Goal: Task Accomplishment & Management: Manage account settings

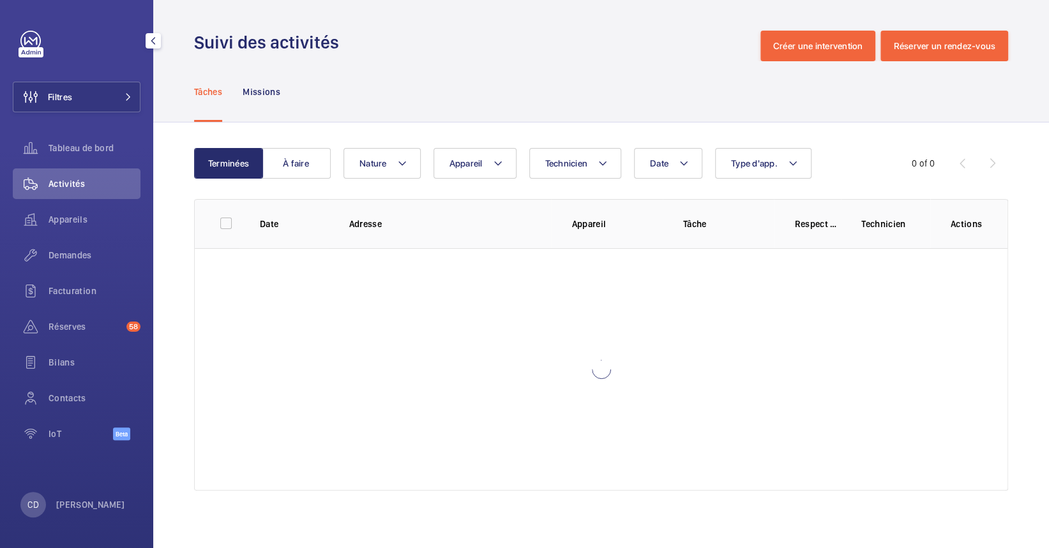
click at [60, 200] on div "Activités" at bounding box center [77, 187] width 128 height 36
click at [69, 217] on span "Appareils" at bounding box center [95, 219] width 92 height 13
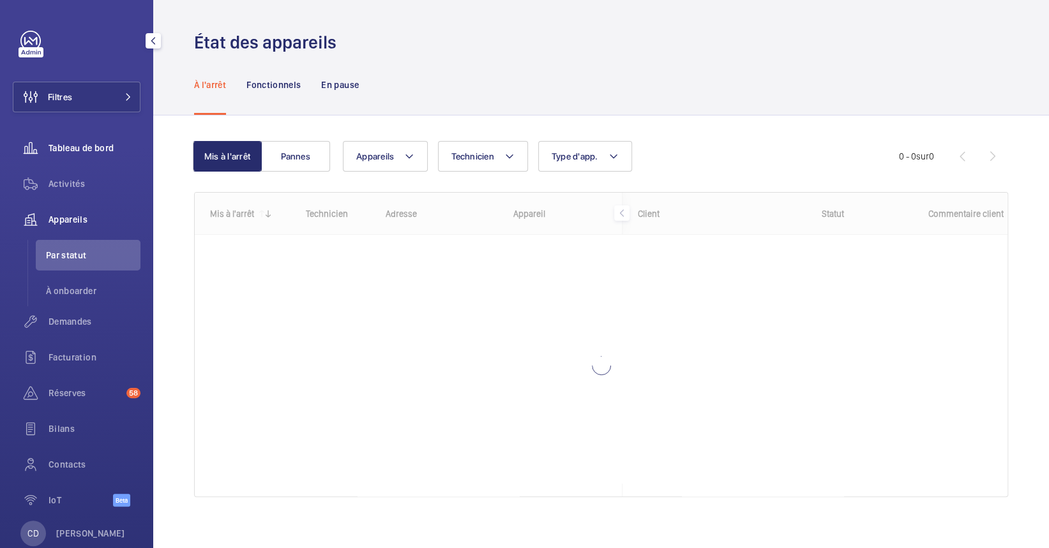
click at [101, 147] on span "Tableau de bord" at bounding box center [95, 148] width 92 height 13
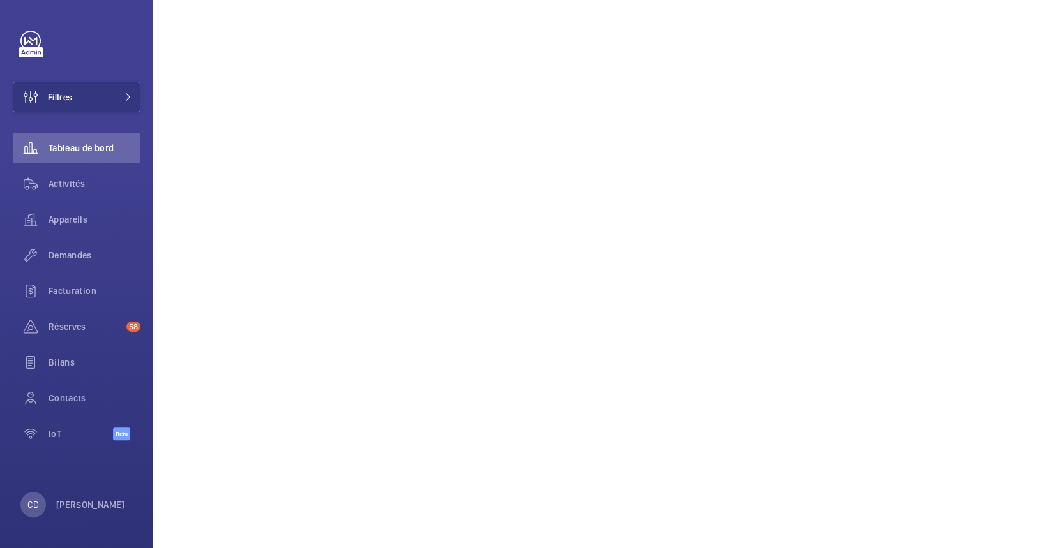
scroll to position [1617, 0]
click at [47, 214] on wm-front-icon-button at bounding box center [31, 219] width 36 height 31
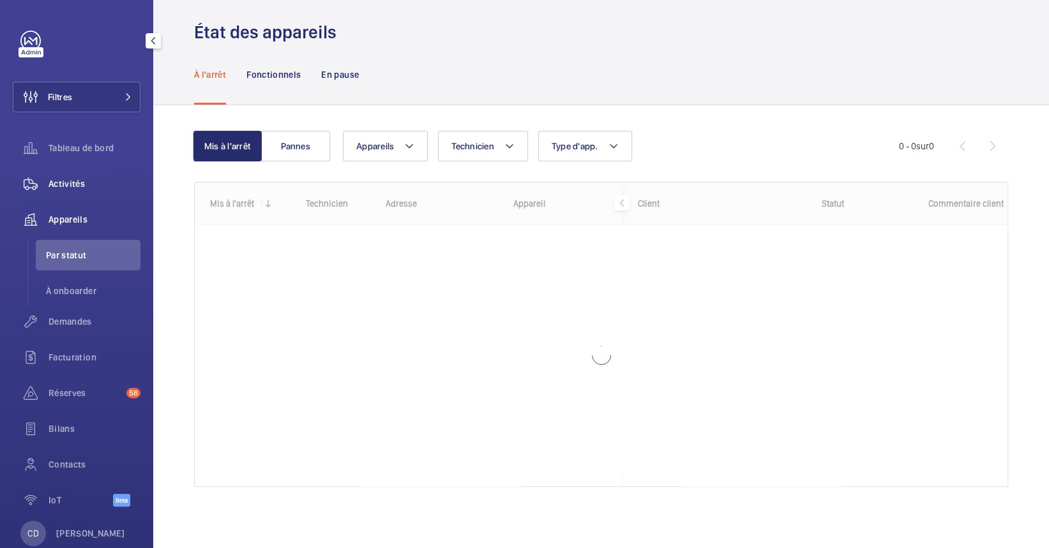
click at [64, 185] on span "Activités" at bounding box center [95, 183] width 92 height 13
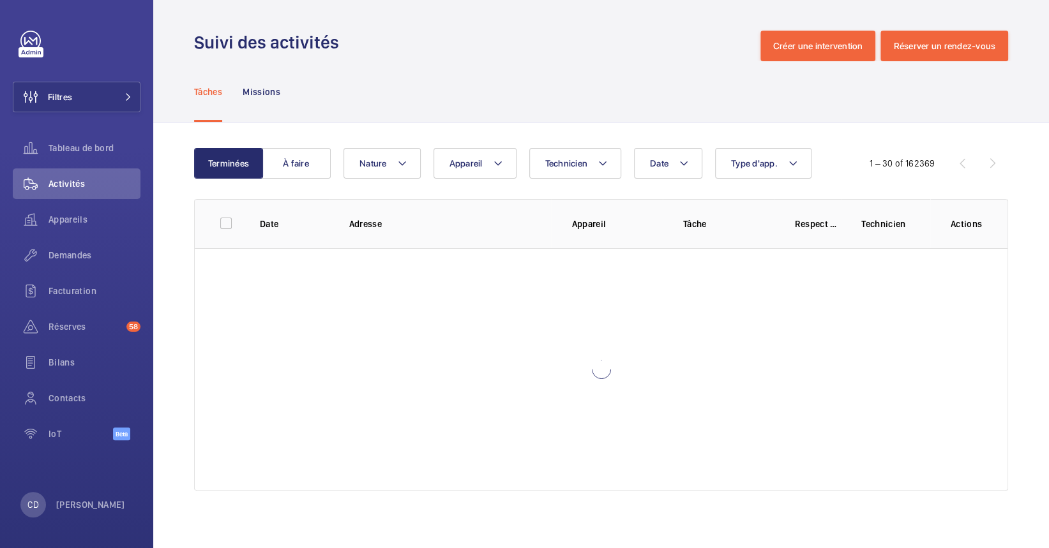
click at [546, 184] on wm-front-table "Terminées À faire Date Technicien Appareil Type d'app. Nature 1 – 30 of 162369 …" at bounding box center [601, 319] width 814 height 343
click at [550, 182] on wm-front-table "Terminées À faire Date Technicien Appareil Type d'app. Nature 1 – 30 of 162369 …" at bounding box center [601, 319] width 814 height 343
click at [560, 172] on button "Technicien" at bounding box center [575, 163] width 93 height 31
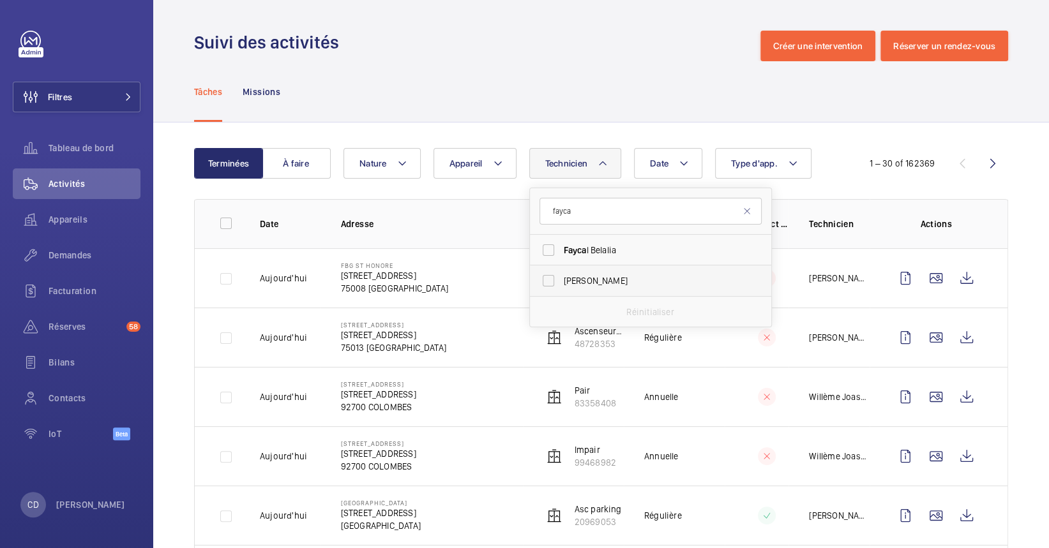
type input "fayca"
click at [608, 280] on span "[PERSON_NAME]" at bounding box center [652, 280] width 176 height 13
click at [561, 280] on input "[PERSON_NAME]" at bounding box center [549, 281] width 26 height 26
checkbox input "true"
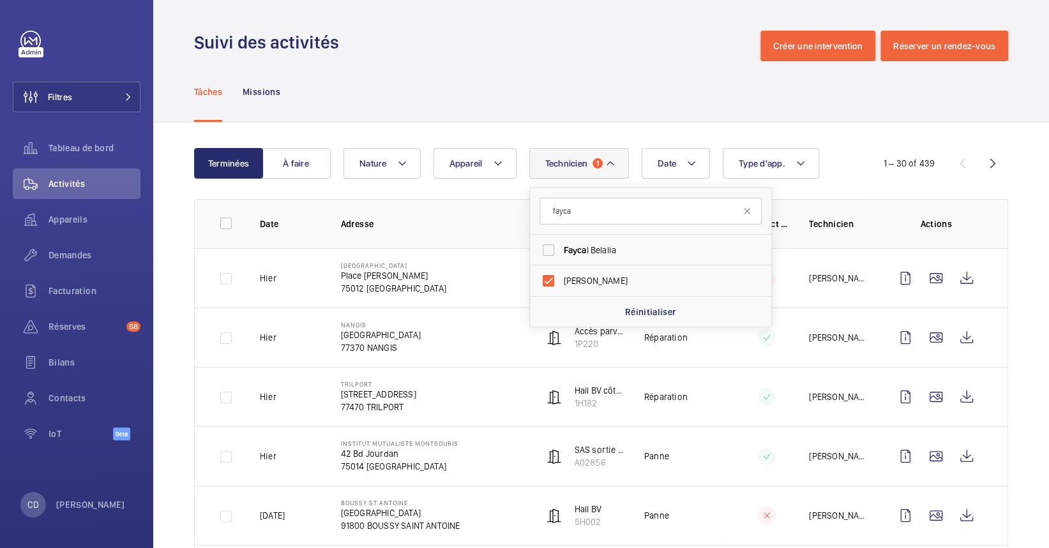
click at [407, 280] on p "Place [PERSON_NAME]" at bounding box center [393, 275] width 105 height 13
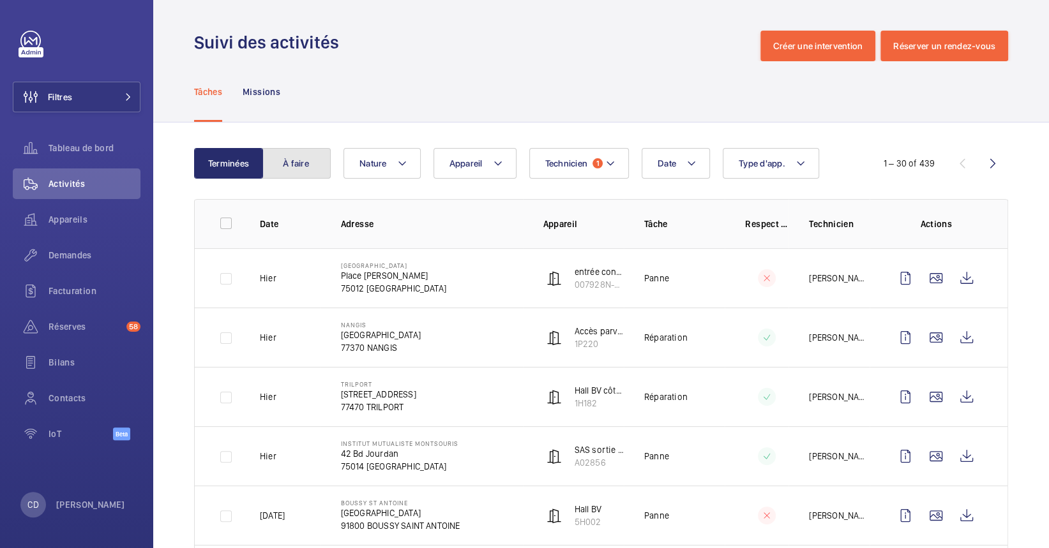
click at [320, 163] on button "À faire" at bounding box center [296, 163] width 69 height 31
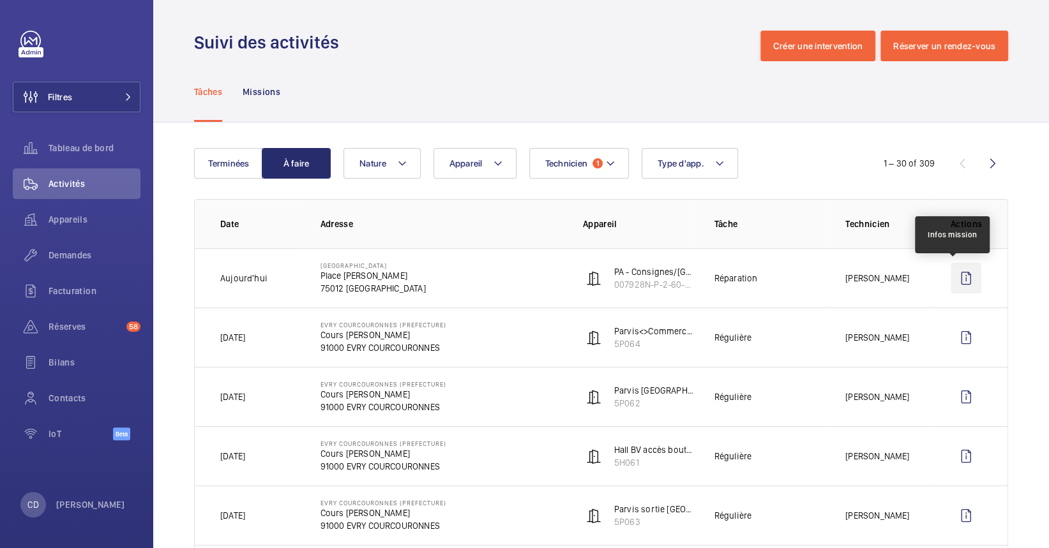
click at [959, 272] on wm-front-icon-button at bounding box center [965, 278] width 31 height 31
click at [486, 284] on td "[GEOGRAPHIC_DATA][PERSON_NAME]" at bounding box center [431, 277] width 262 height 59
click at [379, 282] on p "75012 [GEOGRAPHIC_DATA]" at bounding box center [372, 288] width 105 height 13
click at [378, 277] on p "Place [PERSON_NAME]" at bounding box center [372, 275] width 105 height 13
click at [954, 280] on wm-front-icon-button at bounding box center [965, 278] width 31 height 31
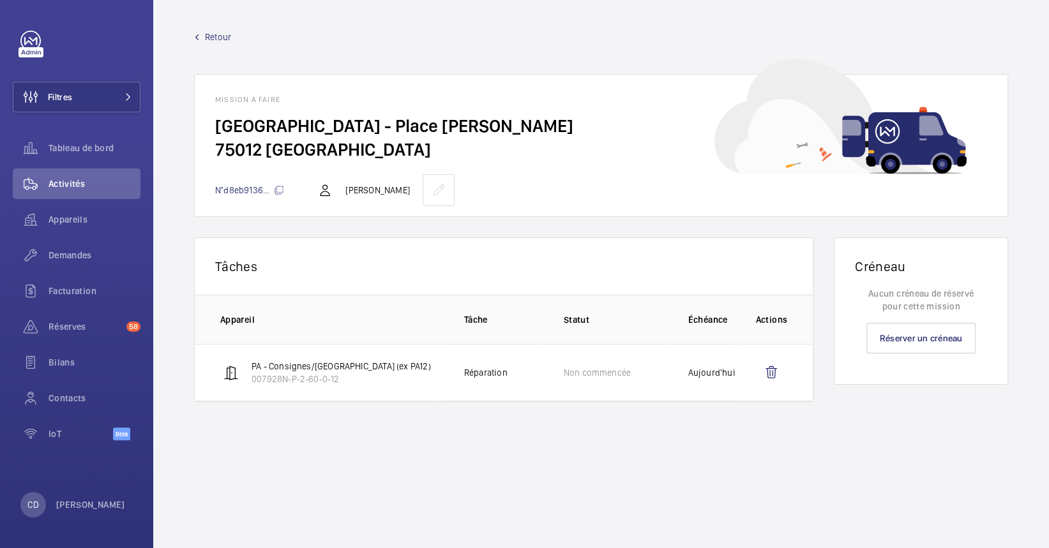
click at [212, 38] on span "Retour" at bounding box center [218, 37] width 26 height 13
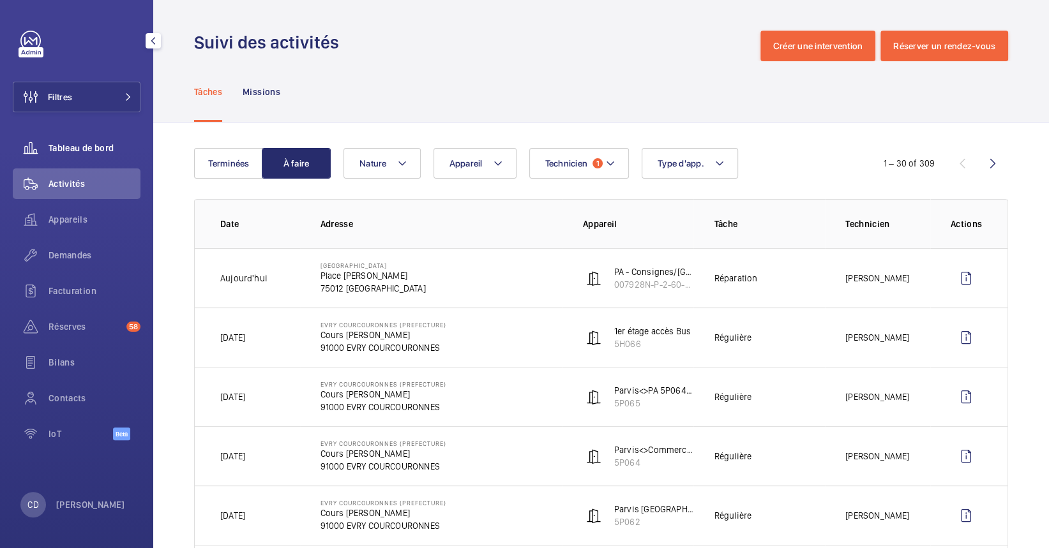
click at [87, 148] on span "Tableau de bord" at bounding box center [95, 148] width 92 height 13
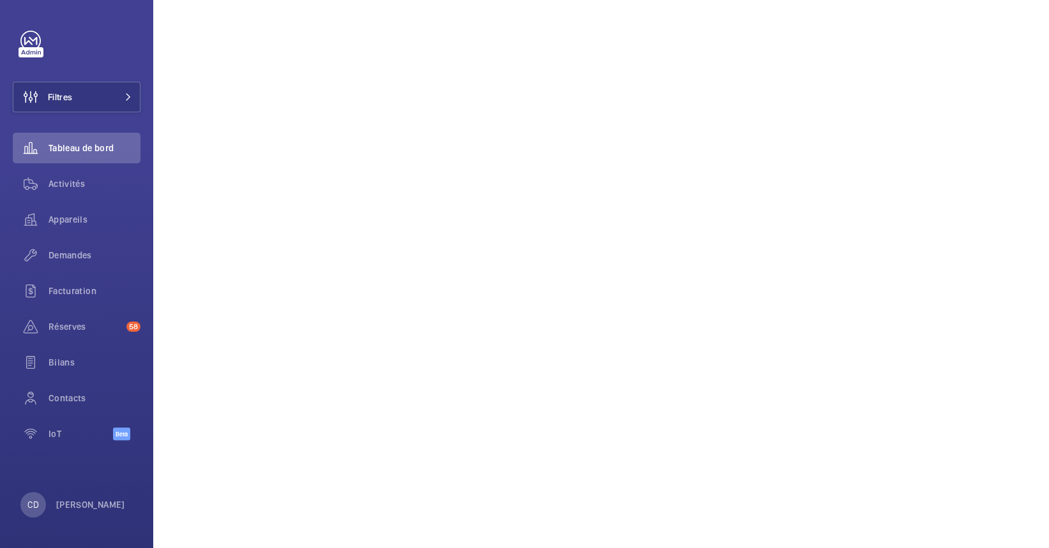
scroll to position [851, 0]
click at [67, 83] on span "Filtres" at bounding box center [42, 97] width 59 height 31
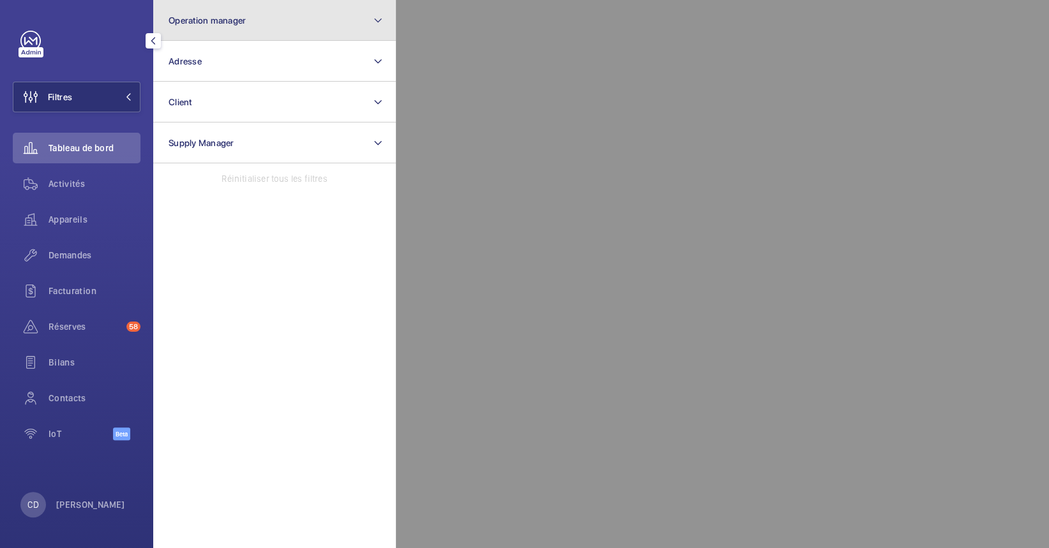
click at [203, 22] on span "Operation manager" at bounding box center [207, 20] width 77 height 10
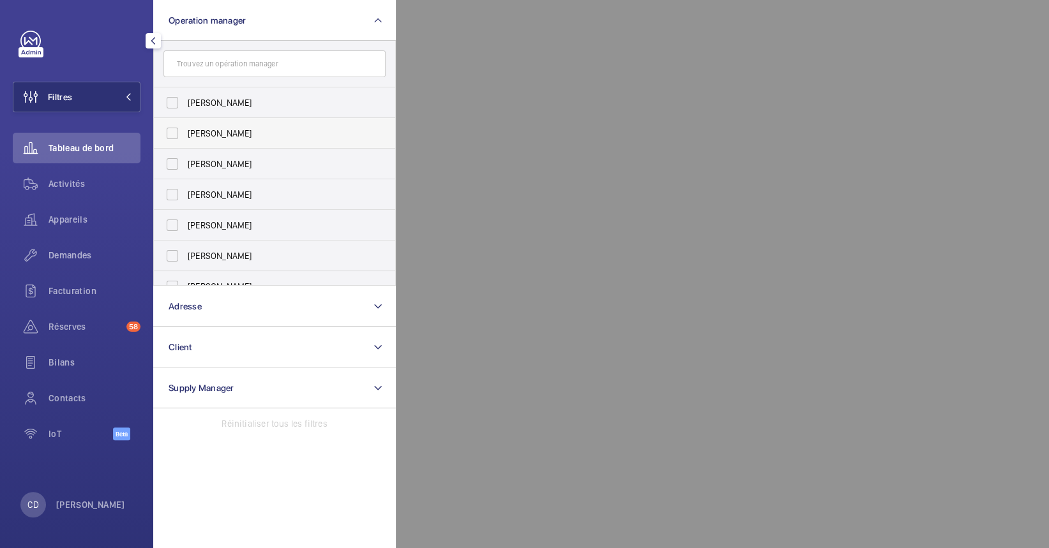
scroll to position [47, 0]
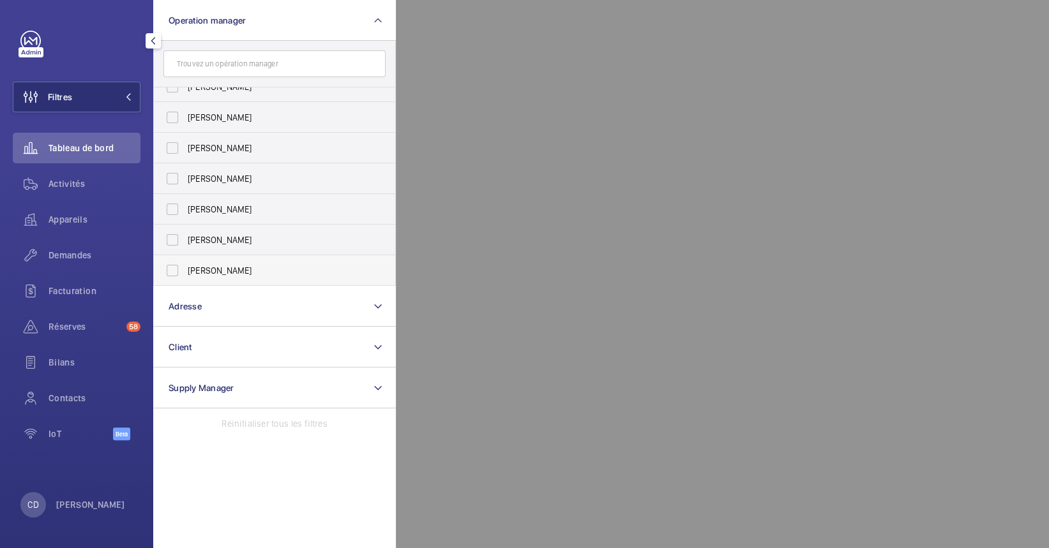
click at [218, 276] on label "[PERSON_NAME]" at bounding box center [265, 270] width 222 height 31
click at [185, 276] on input "[PERSON_NAME]" at bounding box center [173, 271] width 26 height 26
checkbox input "true"
click at [499, 378] on div at bounding box center [920, 274] width 1049 height 548
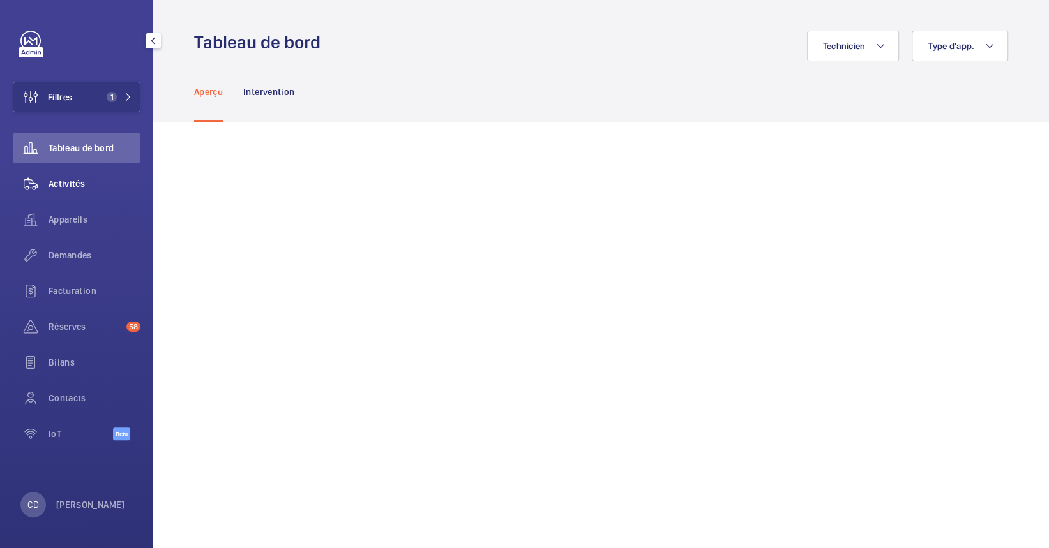
click at [77, 181] on span "Activités" at bounding box center [95, 183] width 92 height 13
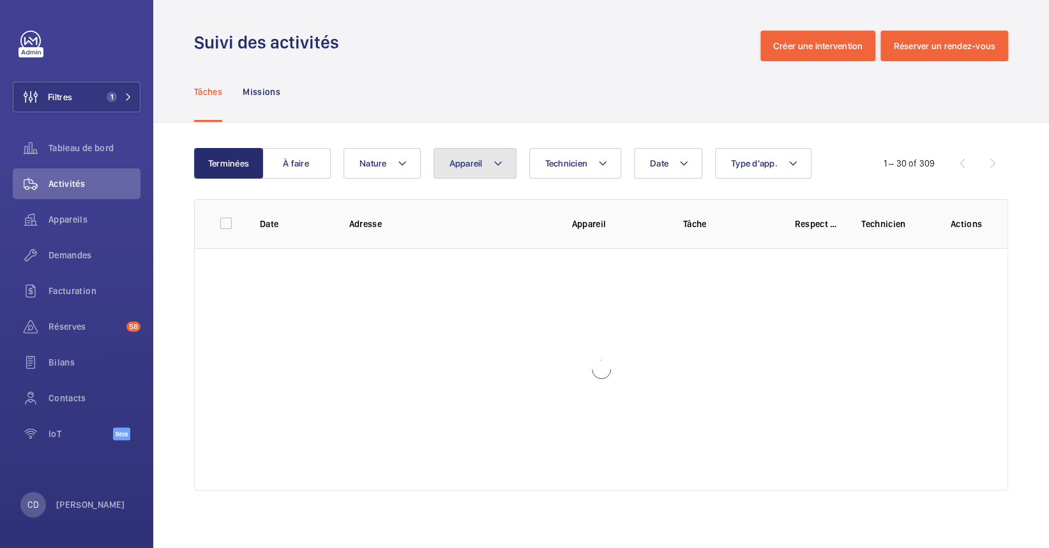
click at [470, 164] on span "Appareil" at bounding box center [465, 163] width 33 height 10
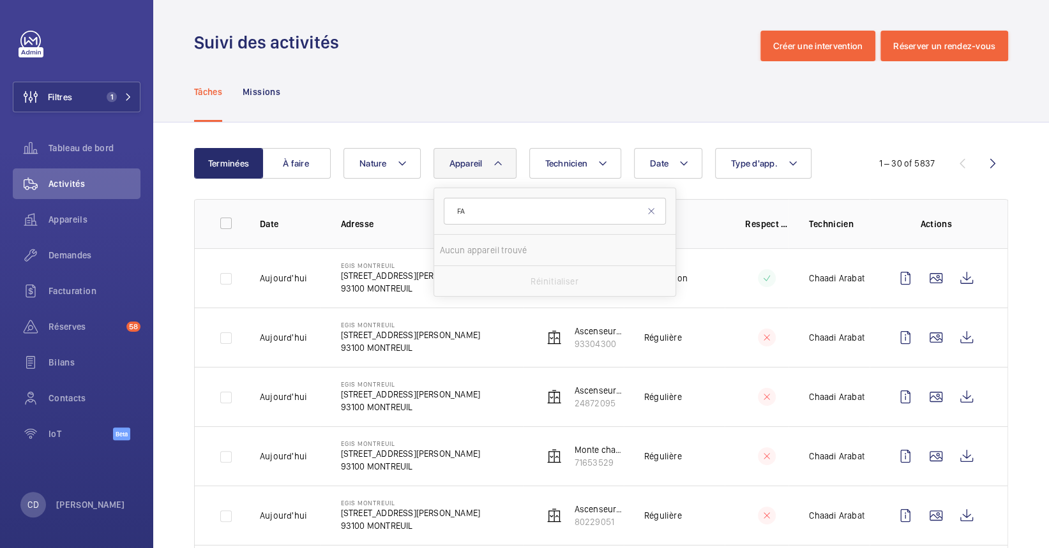
type input "F"
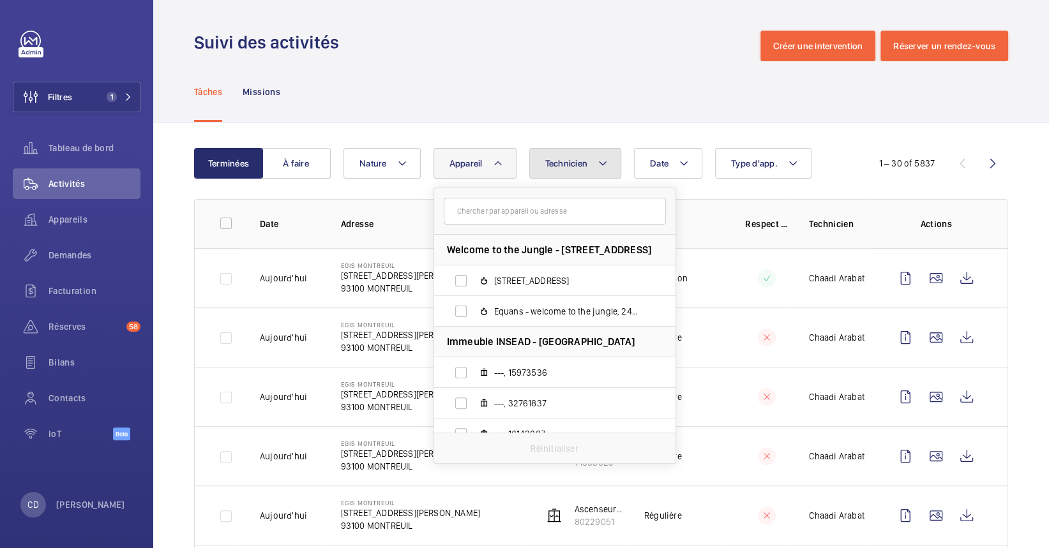
click at [546, 157] on button "Technicien" at bounding box center [575, 163] width 93 height 31
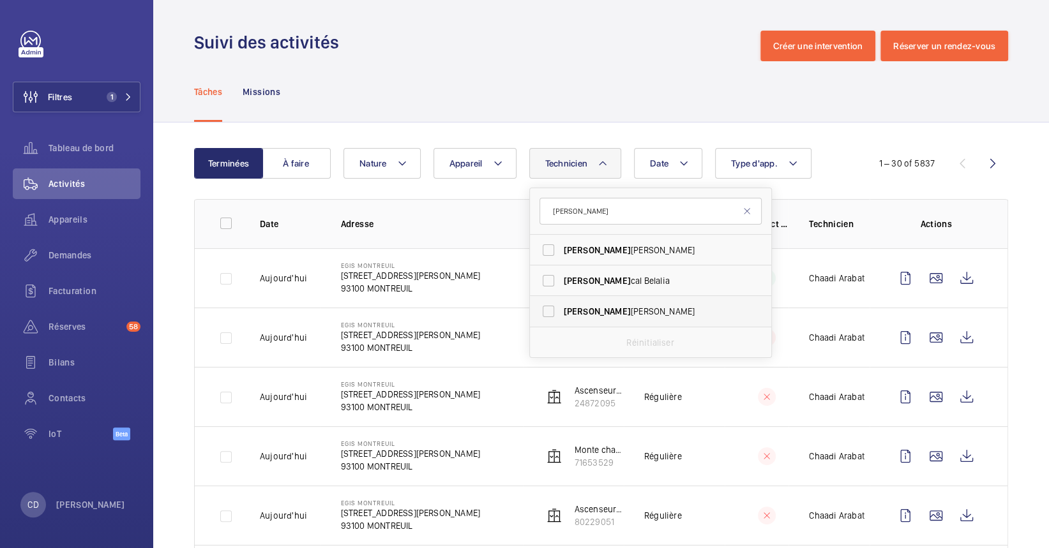
type input "[PERSON_NAME]"
click at [596, 306] on span "[PERSON_NAME]" at bounding box center [652, 311] width 176 height 13
click at [561, 306] on input "[PERSON_NAME]" at bounding box center [549, 312] width 26 height 26
checkbox input "true"
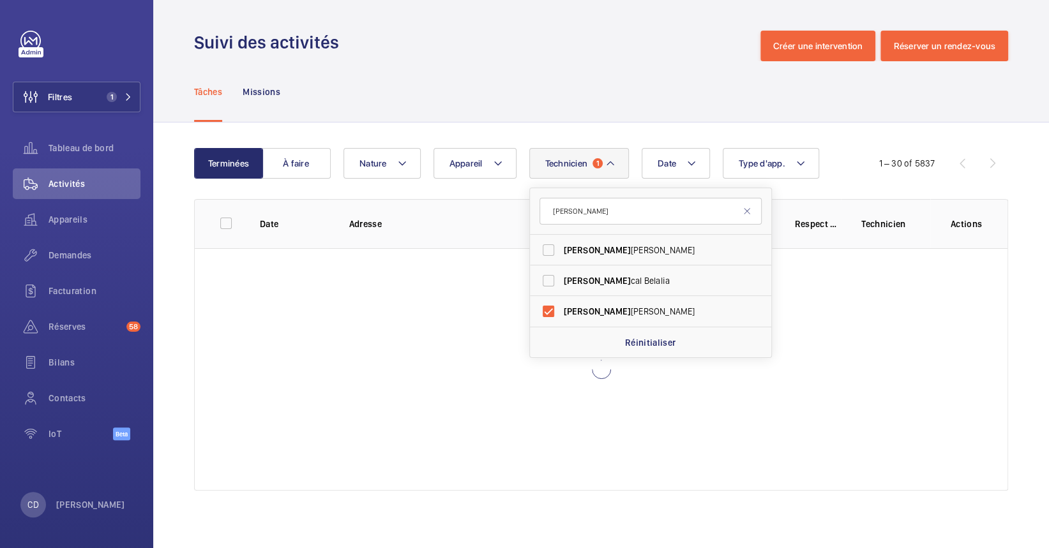
click at [635, 71] on div "Tâches Missions" at bounding box center [601, 91] width 814 height 61
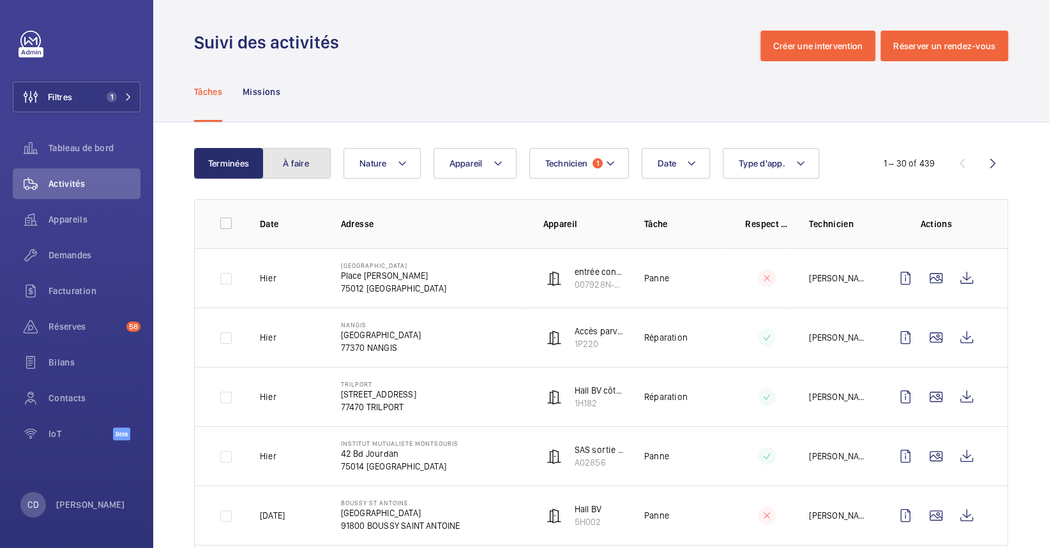
click at [296, 167] on button "À faire" at bounding box center [296, 163] width 69 height 31
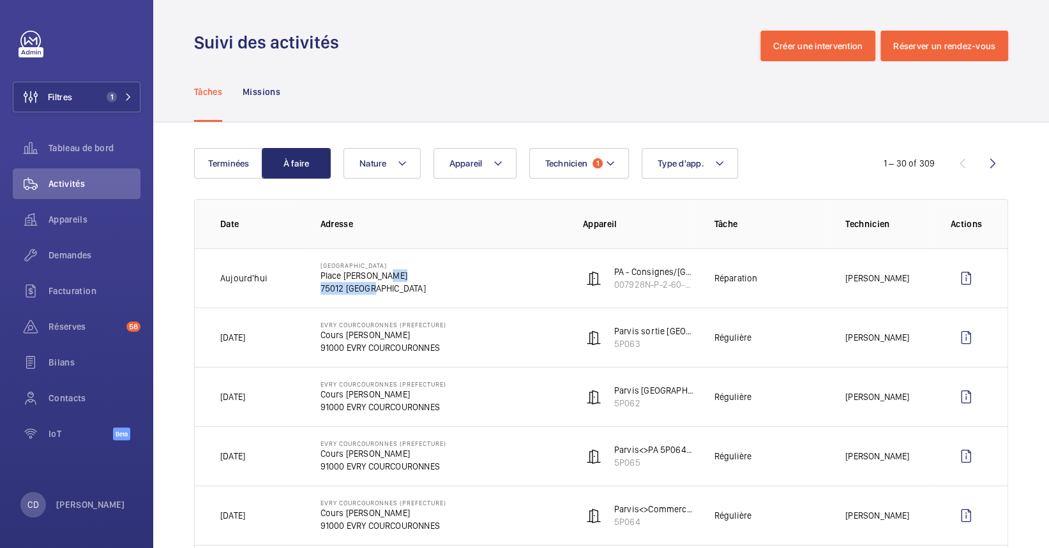
drag, startPoint x: 405, startPoint y: 285, endPoint x: 382, endPoint y: 281, distance: 22.7
click at [382, 281] on td "[GEOGRAPHIC_DATA][PERSON_NAME]" at bounding box center [431, 277] width 262 height 59
click at [964, 281] on wm-front-icon-button at bounding box center [965, 278] width 31 height 31
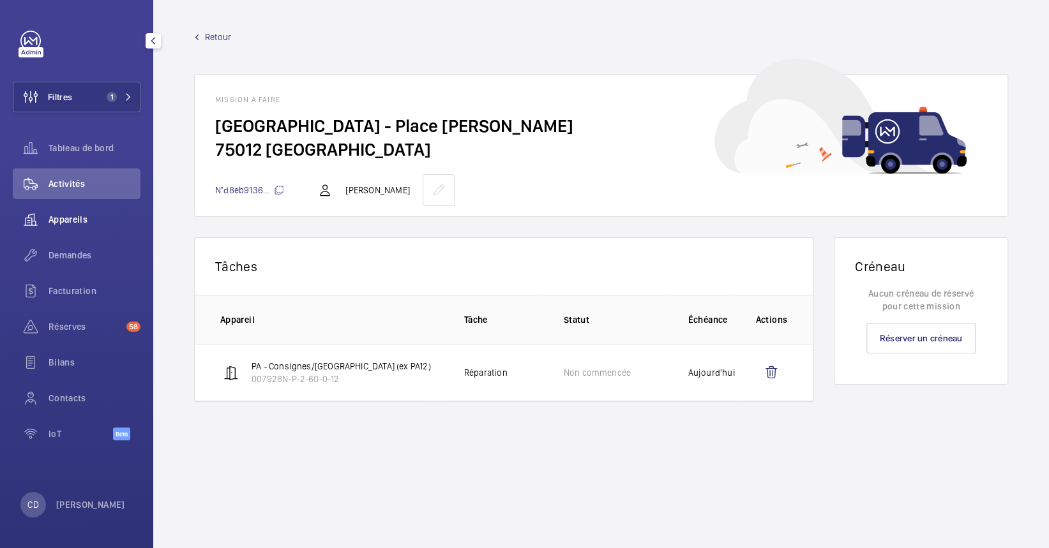
click at [46, 204] on wm-front-icon-button at bounding box center [31, 219] width 36 height 31
